Goal: Transaction & Acquisition: Book appointment/travel/reservation

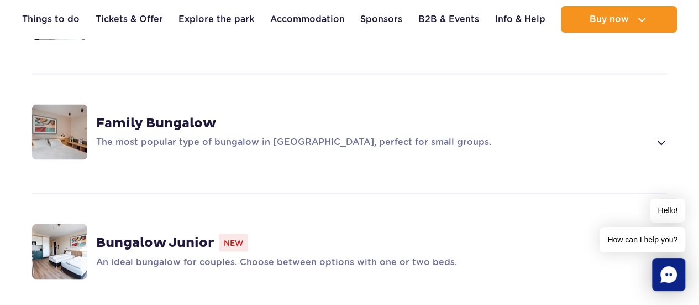
scroll to position [829, 0]
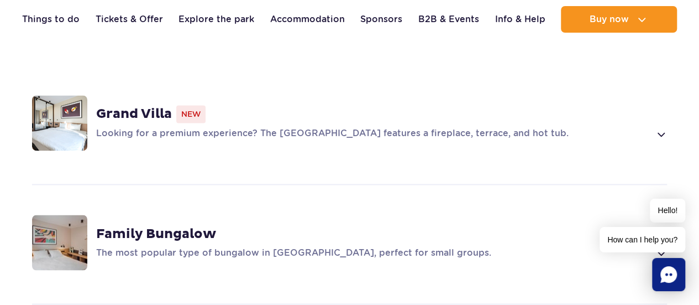
click at [313, 105] on div "Grand Villa New" at bounding box center [381, 114] width 571 height 18
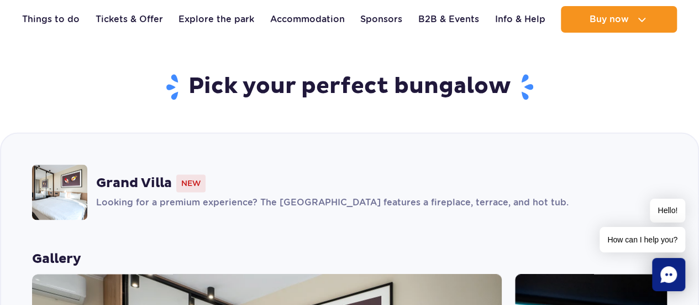
scroll to position [714, 0]
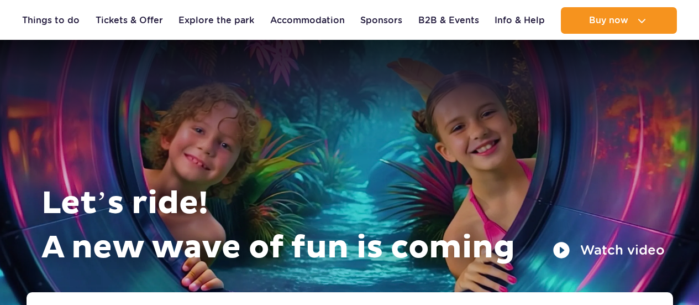
scroll to position [221, 0]
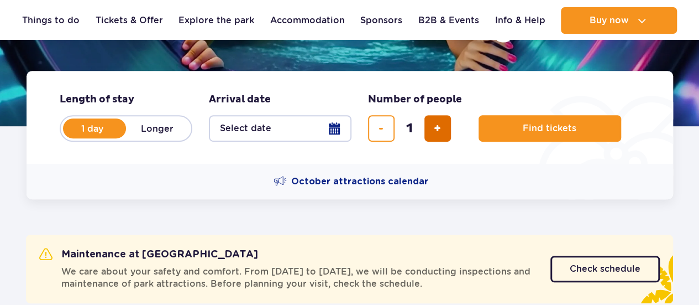
click at [428, 121] on button "add ticket" at bounding box center [438, 128] width 27 height 27
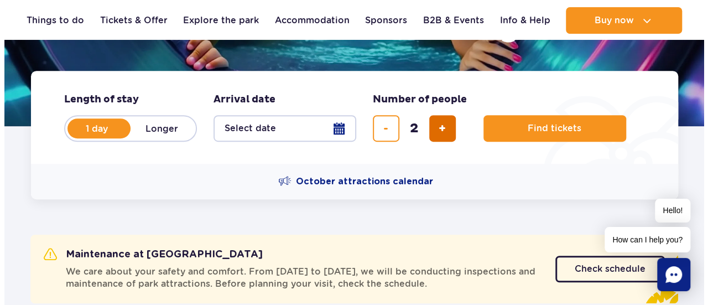
scroll to position [0, 0]
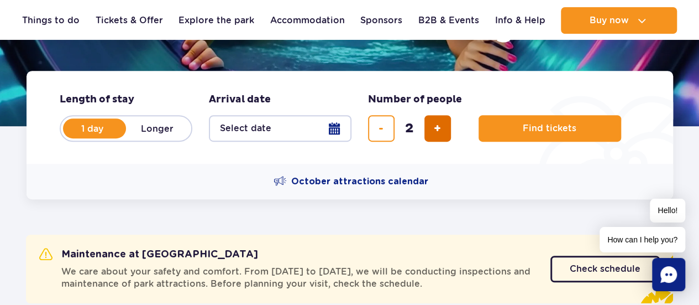
click at [428, 121] on button "add ticket" at bounding box center [438, 128] width 27 height 27
click at [429, 120] on button "add ticket" at bounding box center [438, 128] width 27 height 27
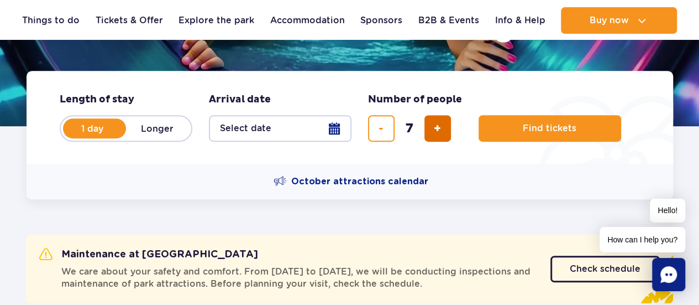
click at [429, 120] on button "add ticket" at bounding box center [438, 128] width 27 height 27
type input "8"
click at [275, 122] on button "Select date" at bounding box center [280, 128] width 143 height 27
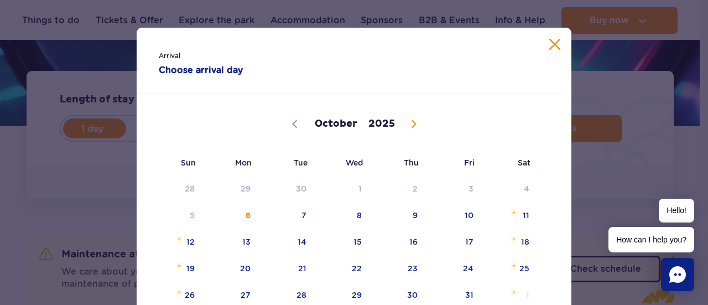
click at [411, 124] on icon at bounding box center [413, 124] width 4 height 7
select select "11"
click at [411, 124] on icon at bounding box center [413, 124] width 4 height 7
type input "2026"
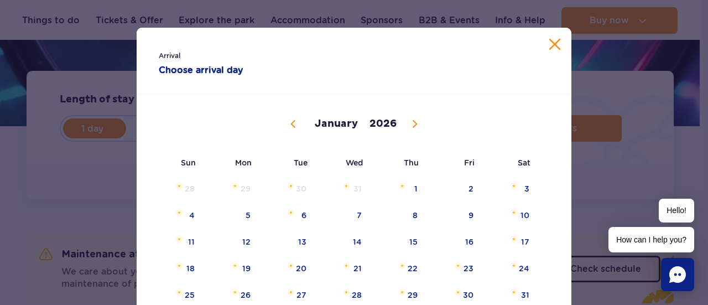
click at [411, 124] on icon at bounding box center [415, 124] width 8 height 8
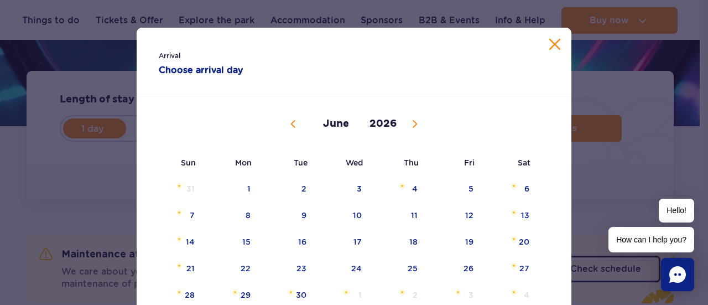
click at [411, 124] on icon at bounding box center [415, 124] width 8 height 8
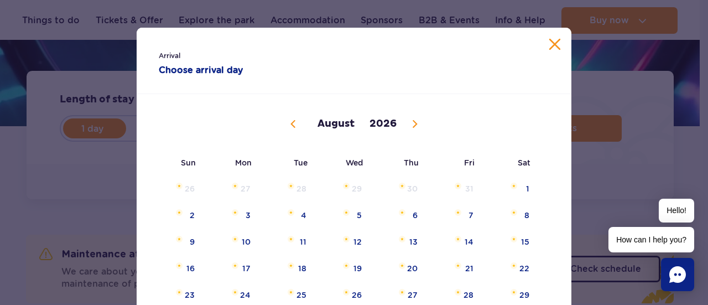
click at [411, 124] on icon at bounding box center [415, 124] width 8 height 8
select select "8"
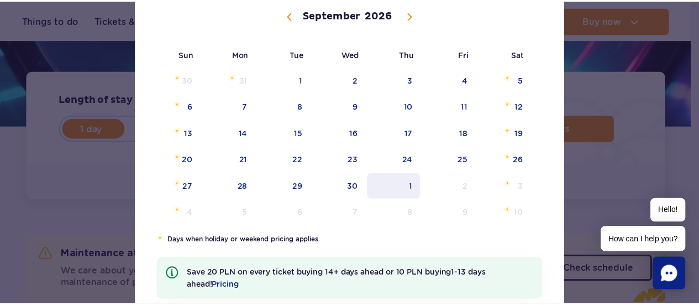
scroll to position [111, 0]
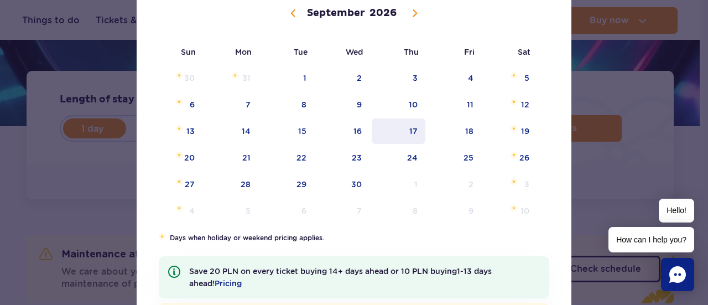
click at [419, 129] on span "17" at bounding box center [398, 130] width 56 height 25
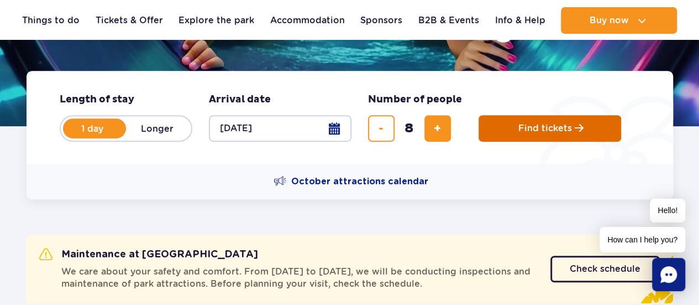
click at [520, 133] on span "Find tickets" at bounding box center [546, 128] width 54 height 10
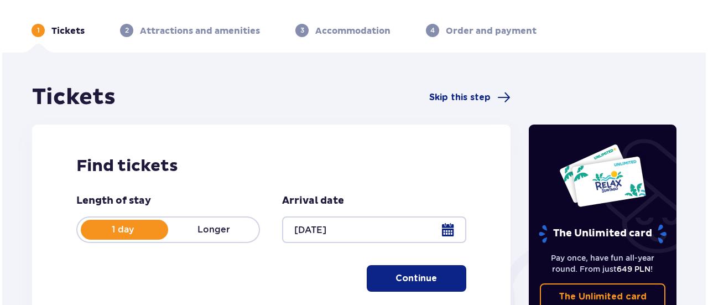
scroll to position [111, 0]
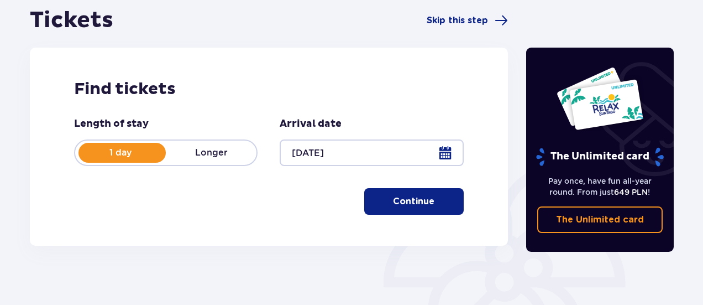
click at [232, 150] on p "Longer" at bounding box center [211, 153] width 91 height 12
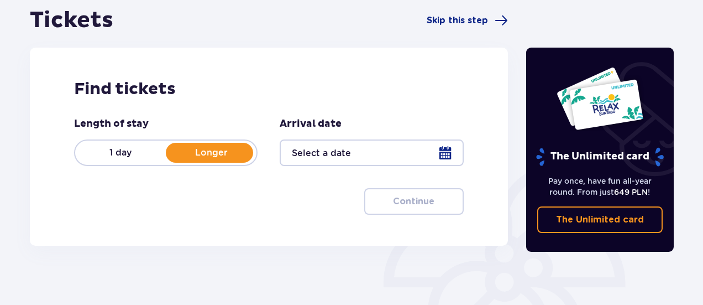
click at [336, 154] on div at bounding box center [372, 152] width 184 height 27
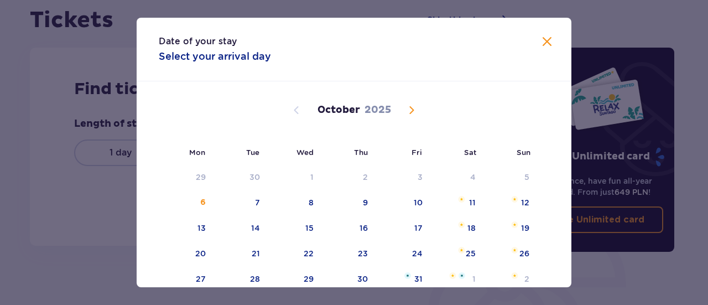
click at [408, 112] on span "Next month" at bounding box center [411, 109] width 13 height 13
click at [410, 111] on span "Next month" at bounding box center [411, 109] width 13 height 13
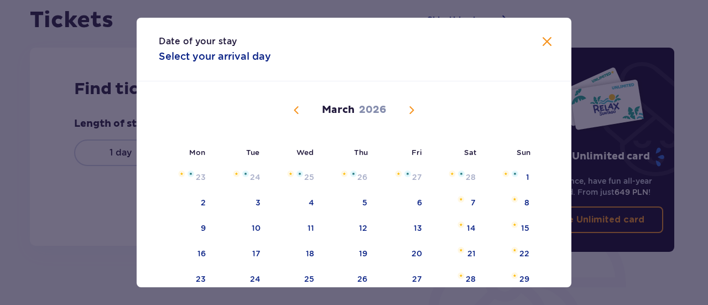
drag, startPoint x: 534, startPoint y: 36, endPoint x: 542, endPoint y: 36, distance: 8.3
click at [539, 36] on div "Date of your stay Select your arrival day Mon Tue Wed Thu Fri Sat Sun February …" at bounding box center [354, 152] width 435 height 269
click at [415, 112] on span "Next month" at bounding box center [411, 109] width 13 height 13
click at [407, 108] on span "Next month" at bounding box center [411, 109] width 13 height 13
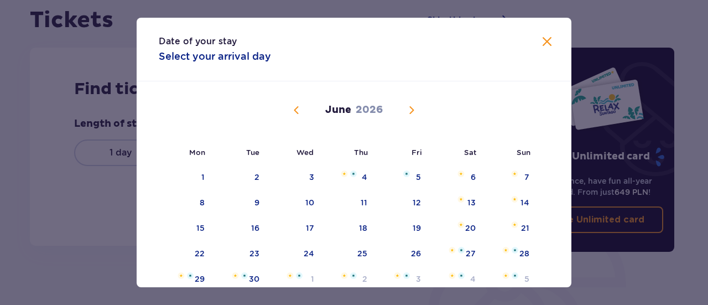
click at [410, 111] on span "Next month" at bounding box center [411, 109] width 13 height 13
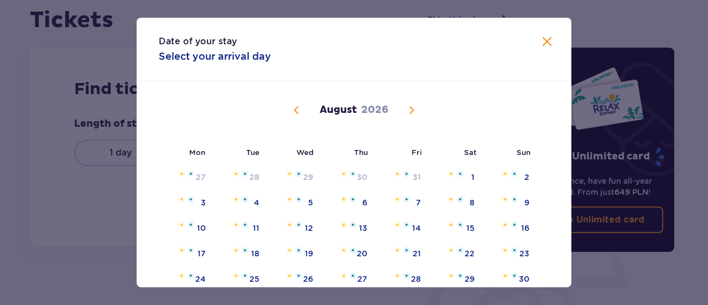
click at [410, 111] on span "Next month" at bounding box center [411, 109] width 13 height 13
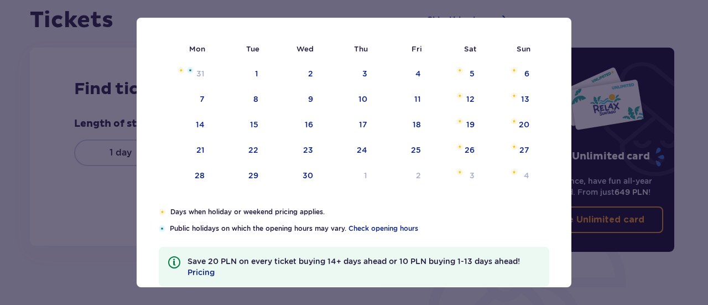
scroll to position [111, 0]
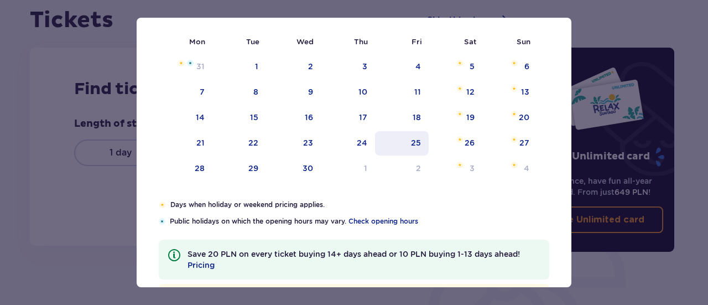
click at [417, 138] on div "25" at bounding box center [416, 142] width 10 height 11
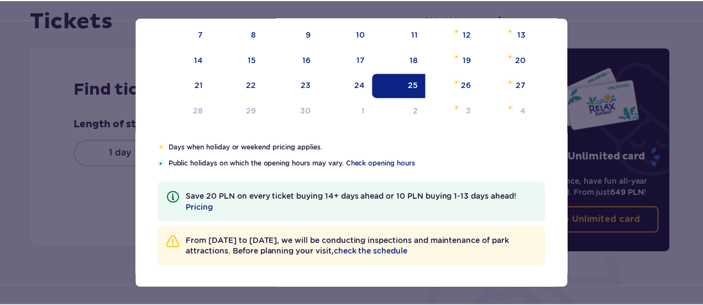
scroll to position [0, 0]
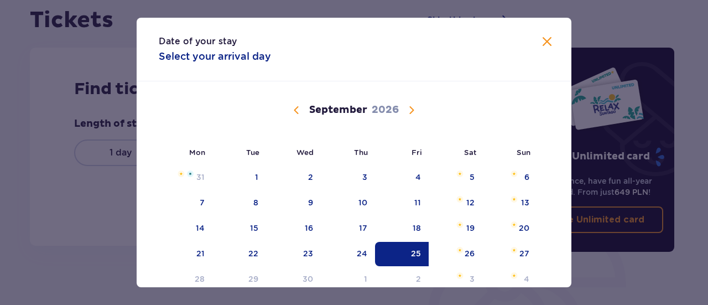
click at [543, 45] on span "Close" at bounding box center [546, 41] width 13 height 13
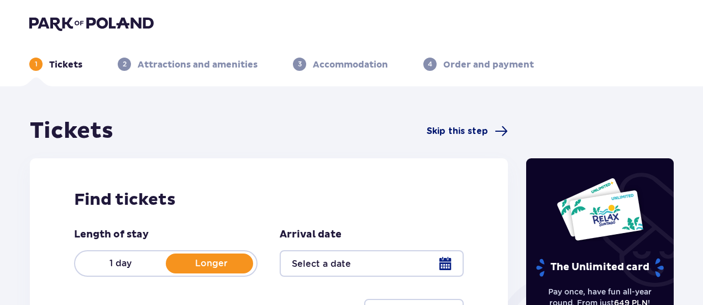
click at [457, 133] on span "Skip this step" at bounding box center [457, 131] width 61 height 12
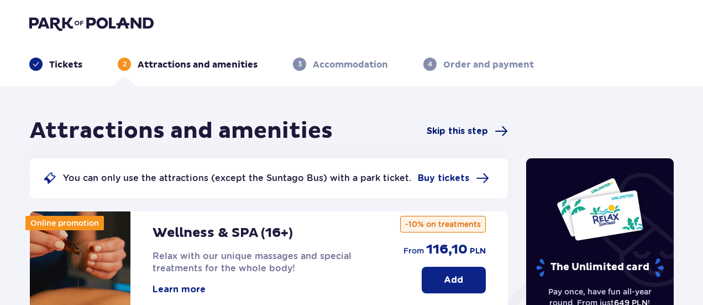
click at [479, 134] on span "Skip this step" at bounding box center [457, 131] width 61 height 12
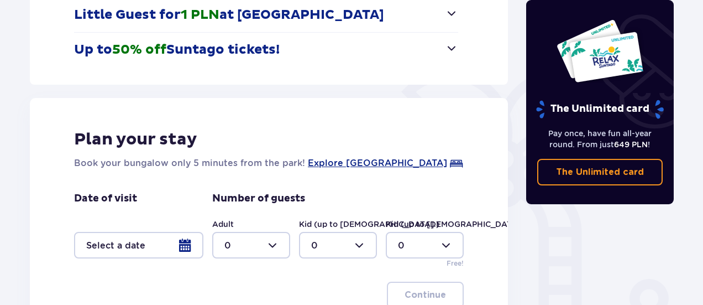
scroll to position [276, 0]
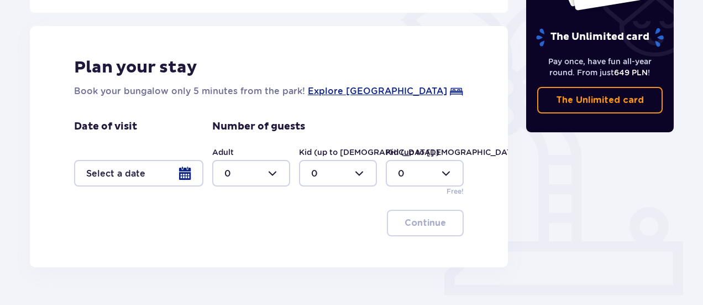
click at [187, 176] on div at bounding box center [138, 173] width 129 height 27
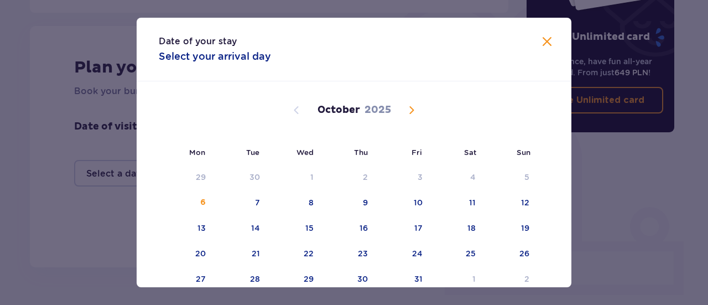
click at [411, 108] on span "Next month" at bounding box center [411, 109] width 13 height 13
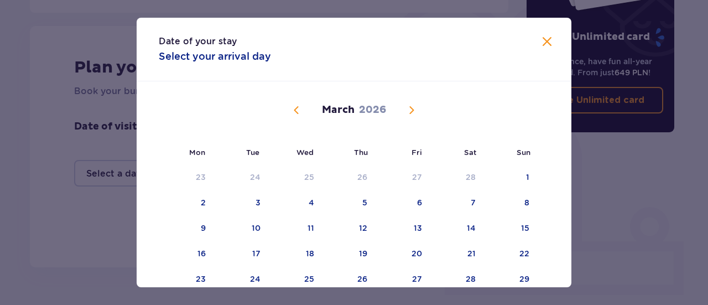
click at [411, 108] on span "Next month" at bounding box center [411, 109] width 13 height 13
click at [410, 106] on span "Next month" at bounding box center [411, 109] width 13 height 13
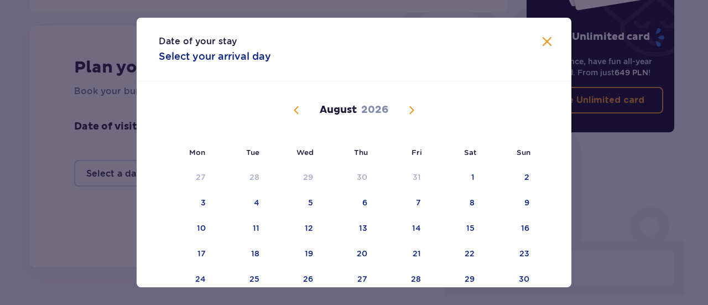
click at [410, 106] on span "Next month" at bounding box center [411, 109] width 13 height 13
click at [365, 177] on div "1" at bounding box center [364, 176] width 3 height 11
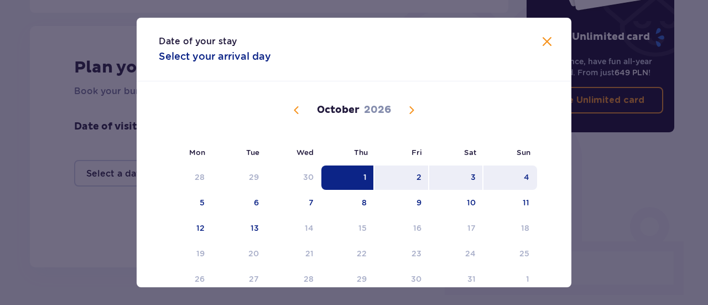
click at [513, 168] on div "4" at bounding box center [510, 177] width 54 height 24
type input "01.10.26 - 04.10.26"
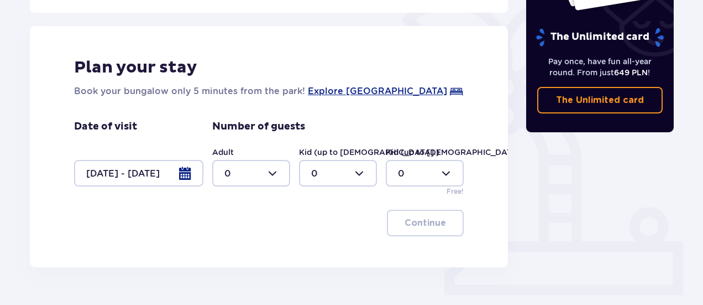
click at [271, 169] on div at bounding box center [251, 173] width 78 height 27
click at [257, 236] on div "6" at bounding box center [251, 235] width 54 height 12
type input "6"
click at [342, 170] on div at bounding box center [338, 173] width 78 height 27
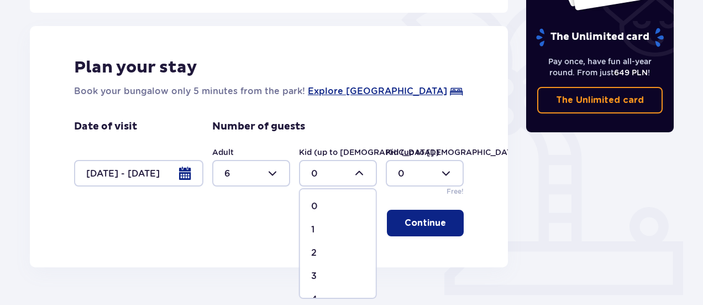
click at [342, 256] on div "2" at bounding box center [338, 253] width 54 height 12
type input "2"
click at [447, 227] on span "button" at bounding box center [448, 222] width 13 height 13
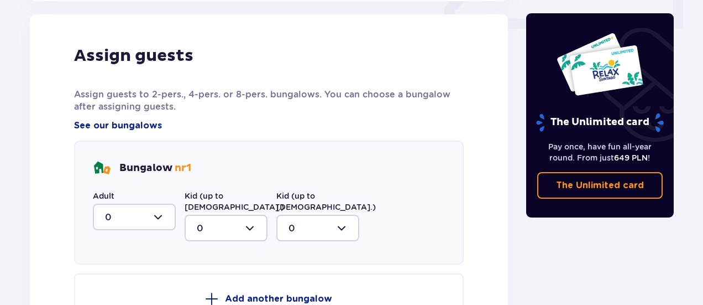
scroll to position [543, 0]
click at [147, 211] on div at bounding box center [134, 216] width 83 height 27
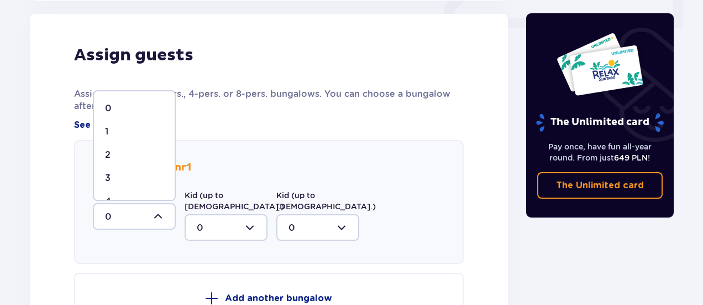
scroll to position [55, 0]
click at [149, 183] on span "6" at bounding box center [134, 192] width 81 height 23
type input "6"
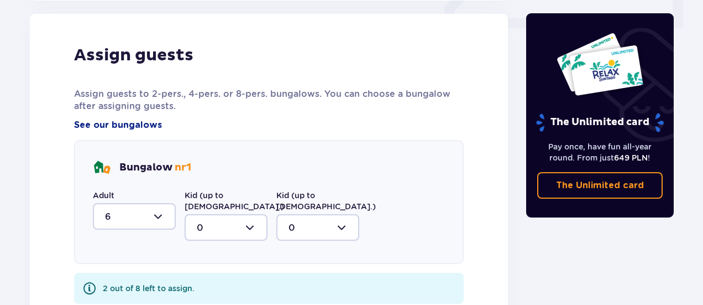
click at [248, 219] on div at bounding box center [226, 227] width 83 height 27
click at [213, 187] on div "2" at bounding box center [226, 193] width 59 height 12
type input "2"
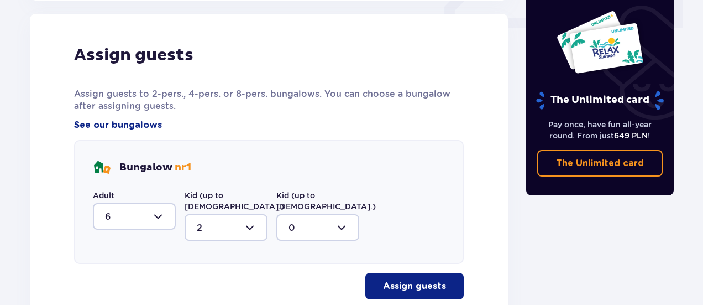
click at [437, 280] on p "Assign guests" at bounding box center [414, 286] width 63 height 12
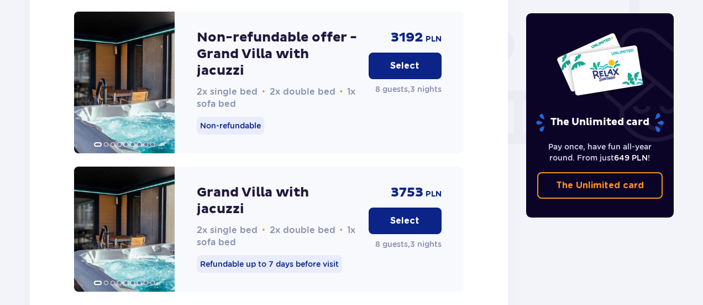
scroll to position [1027, 0]
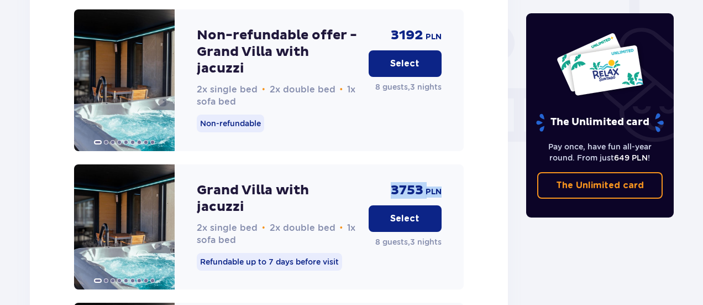
drag, startPoint x: 444, startPoint y: 163, endPoint x: 391, endPoint y: 165, distance: 52.6
click at [391, 165] on div "Grand Villa with jacuzzi 2x single bed • 2x double bed • 1x sofa bed Refundable…" at bounding box center [269, 226] width 390 height 125
copy div "3753 PLN"
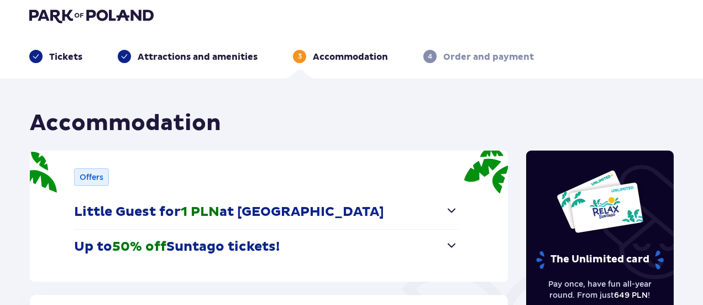
scroll to position [0, 0]
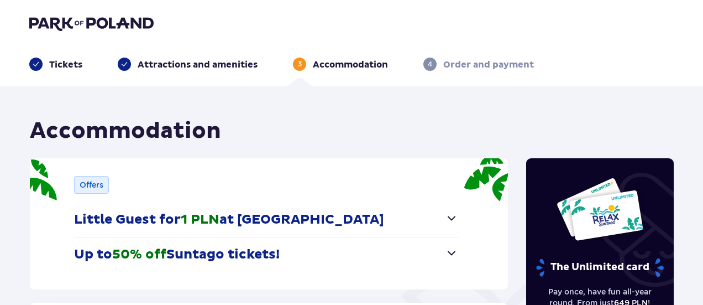
click at [124, 23] on img at bounding box center [91, 22] width 124 height 15
